Goal: Transaction & Acquisition: Purchase product/service

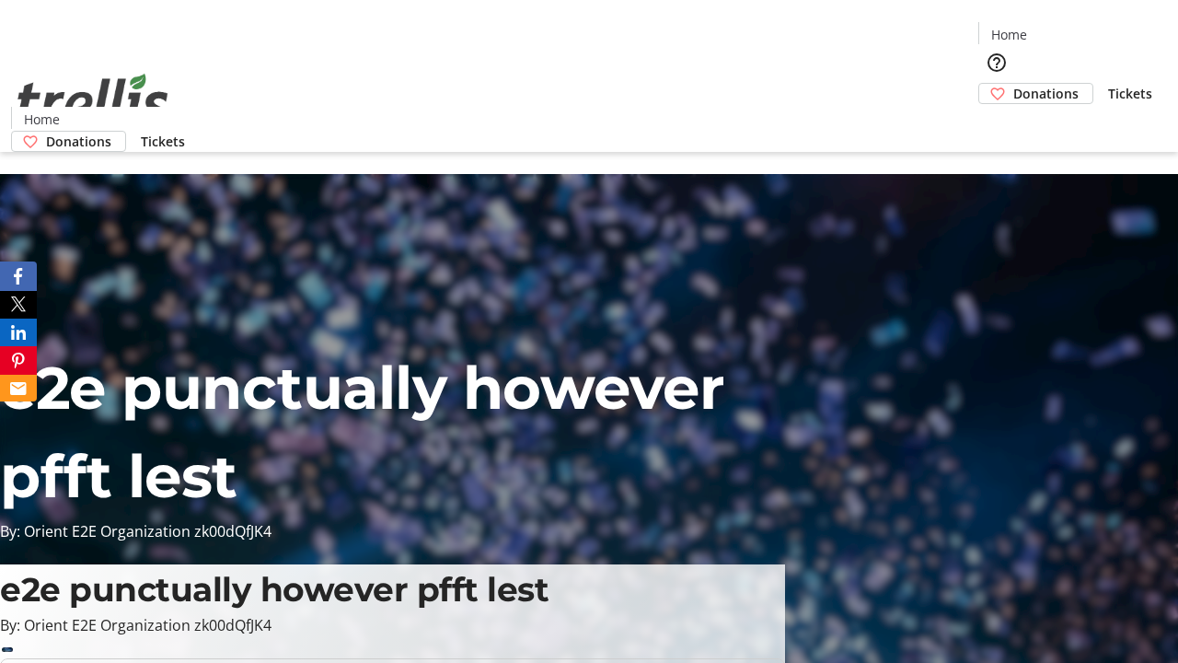
click at [1013, 84] on span "Donations" at bounding box center [1045, 93] width 65 height 19
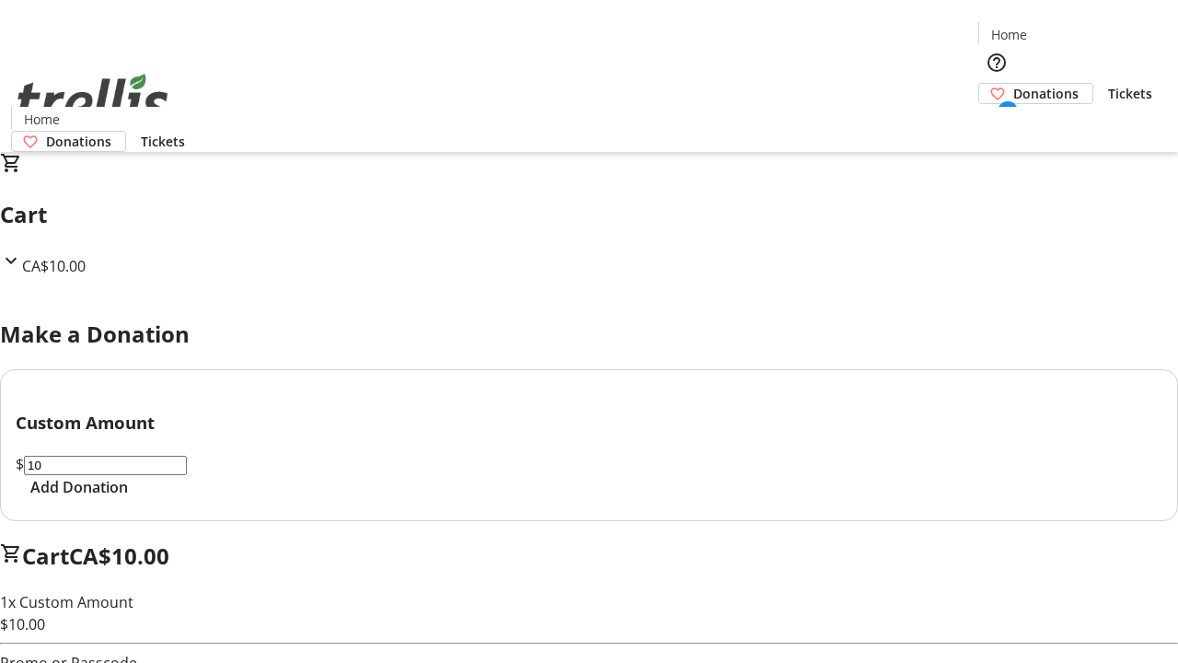
select select "CA"
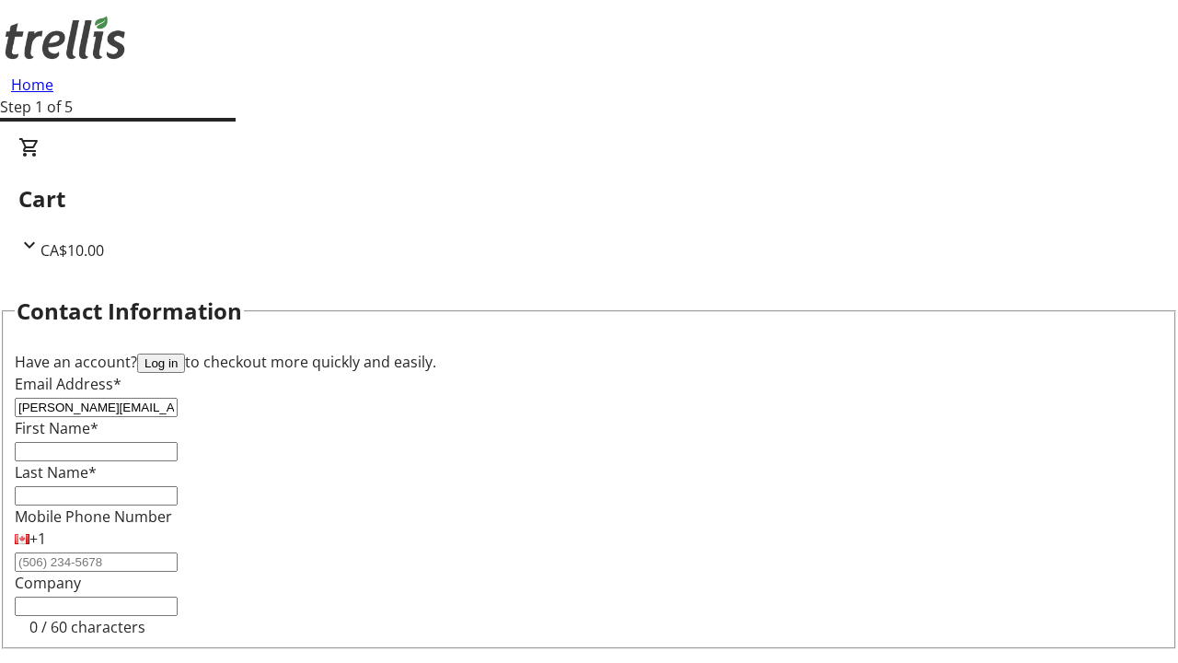
type input "[PERSON_NAME][EMAIL_ADDRESS][DOMAIN_NAME]"
type input "[PERSON_NAME]"
type input "[STREET_ADDRESS][PERSON_NAME]"
type input "Kelowna"
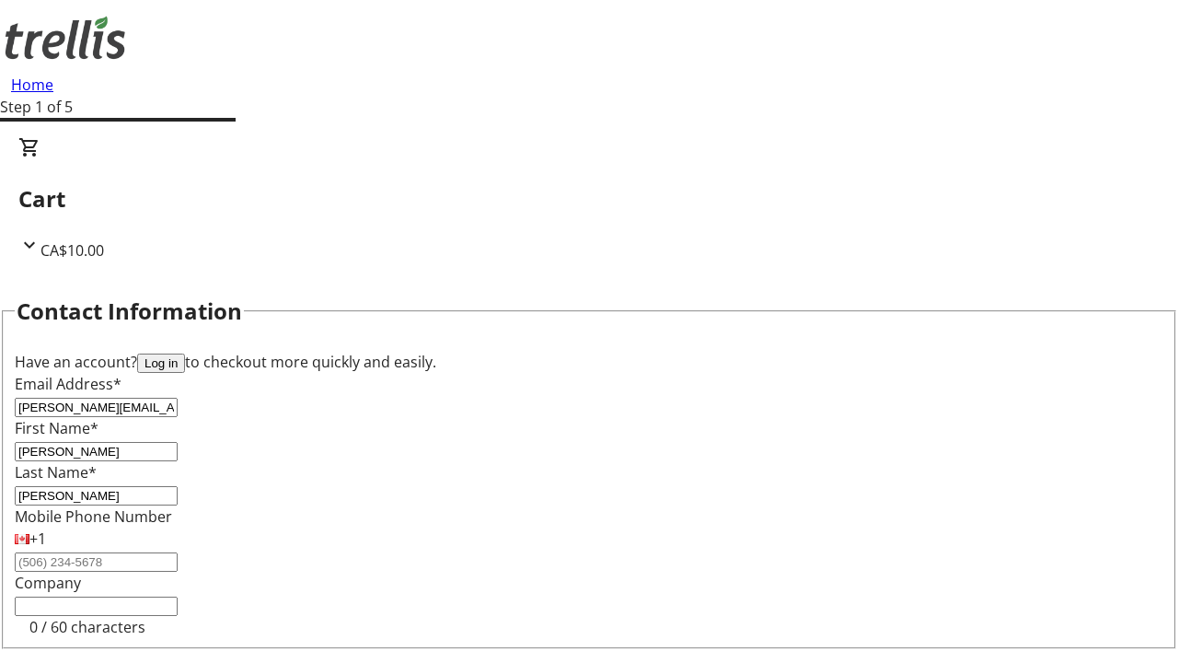
select select "BC"
type input "Kelowna"
type input "V1Y 0C2"
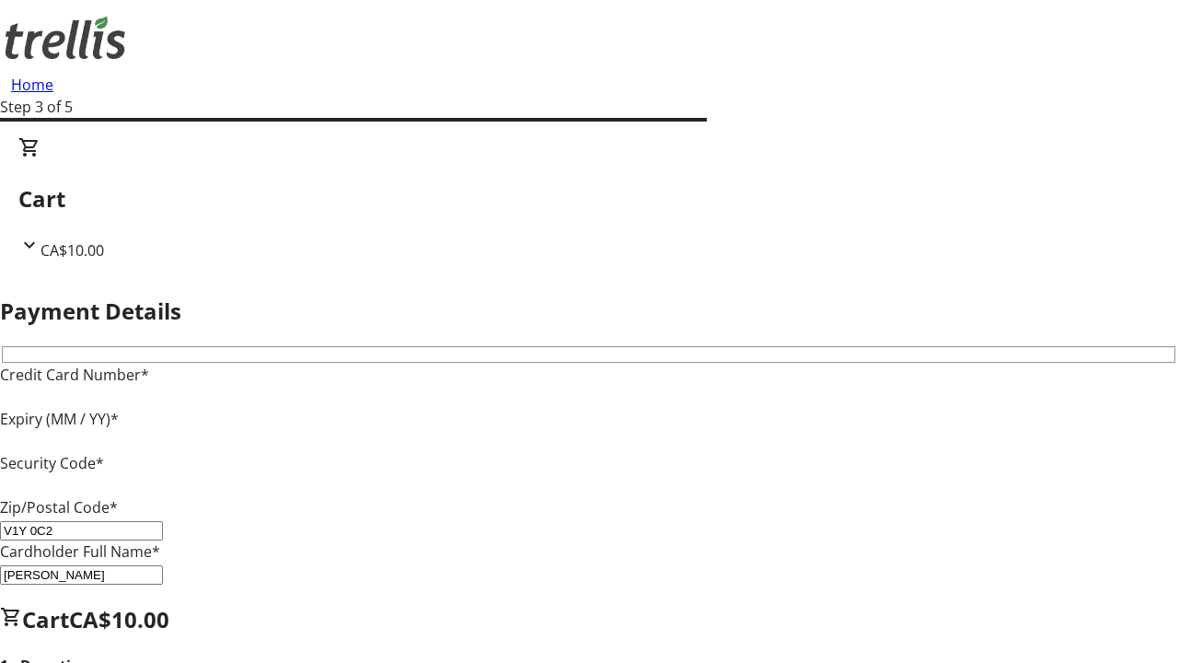
type input "V1Y 0C2"
